Goal: Check status: Check status

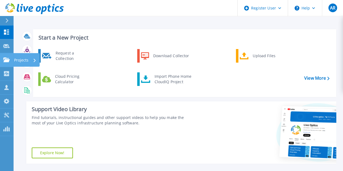
click at [7, 63] on link "Projects Projects" at bounding box center [7, 60] width 14 height 14
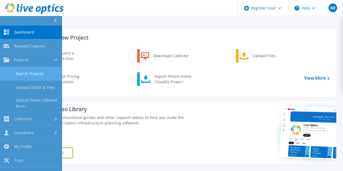
click at [33, 78] on link "Search Projects" at bounding box center [31, 74] width 62 height 14
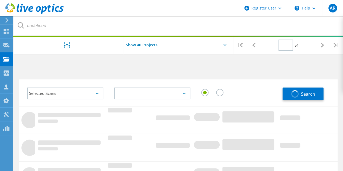
type input "1"
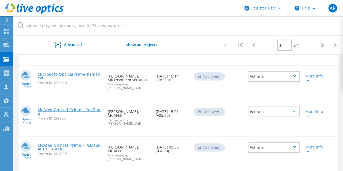
scroll to position [225, 0]
click at [80, 72] on link "Microsoft-OpticalPrime-Ramadevi" at bounding box center [70, 76] width 65 height 8
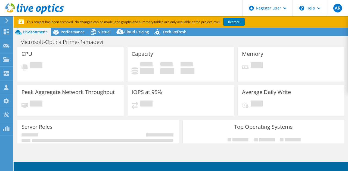
select select "[GEOGRAPHIC_DATA]"
select select "USD"
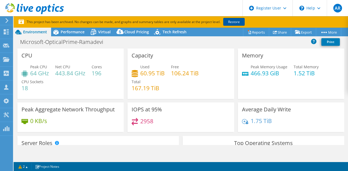
click at [235, 21] on link "Restore" at bounding box center [233, 22] width 21 height 8
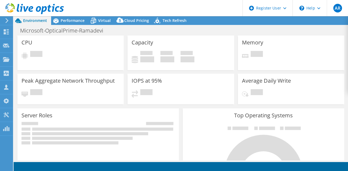
select select "USD"
select select "Mumbai"
select select "[GEOGRAPHIC_DATA]"
